Goal: Transaction & Acquisition: Purchase product/service

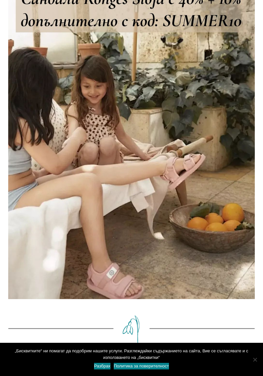
scroll to position [393, 0]
click at [99, 370] on link "Разбрах" at bounding box center [102, 366] width 16 height 7
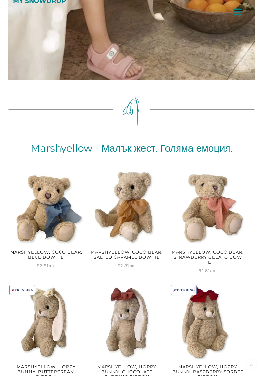
scroll to position [0, 0]
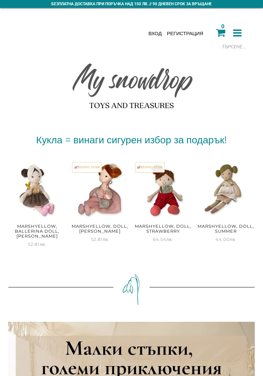
click at [231, 43] on div at bounding box center [200, 47] width 99 height 10
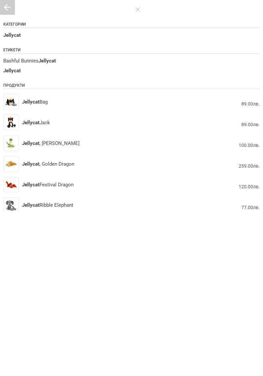
type input "Jellycat"
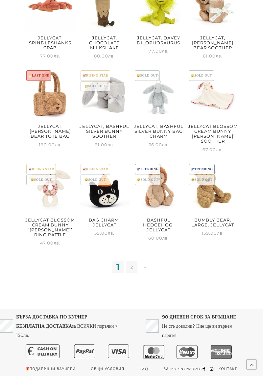
click at [129, 266] on link "2" at bounding box center [132, 267] width 12 height 12
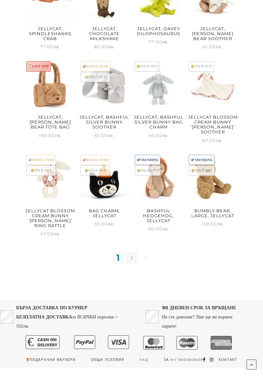
scroll to position [380, 0]
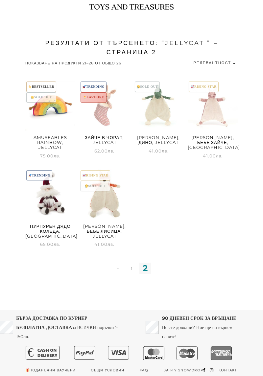
scroll to position [126, 0]
